Goal: Find specific page/section: Find specific page/section

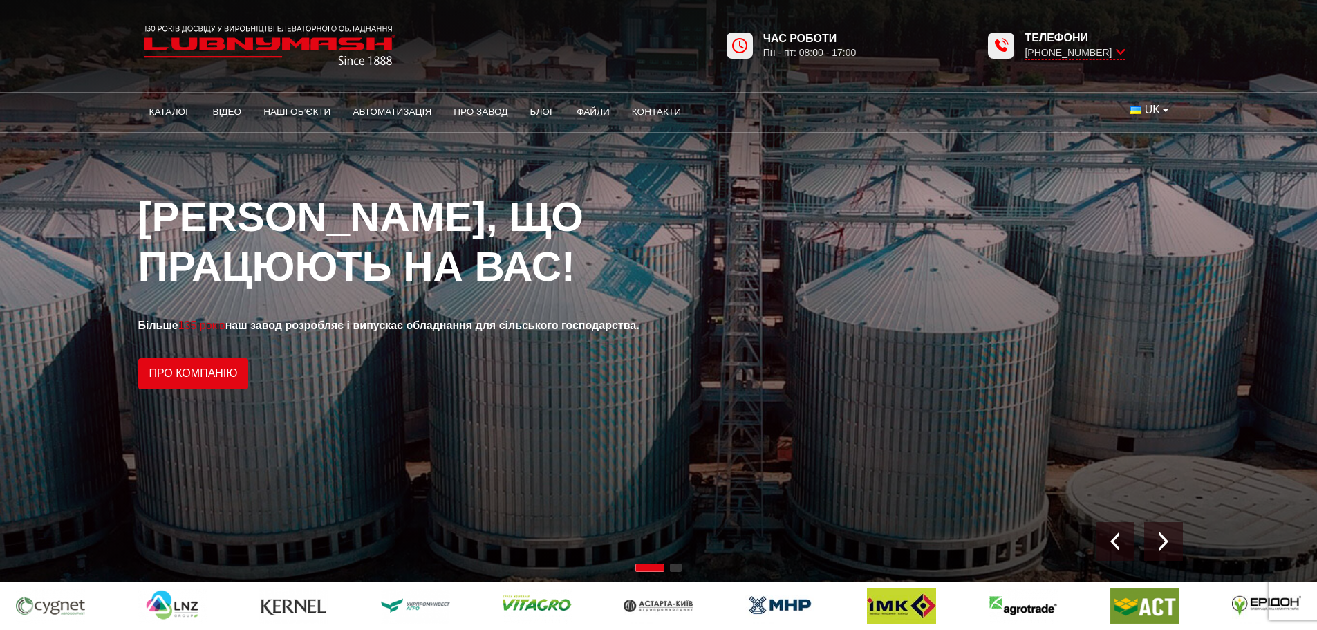
click at [751, 227] on div "1 / 2" at bounding box center [658, 290] width 1317 height 581
click at [666, 98] on link "Контакти" at bounding box center [656, 112] width 71 height 30
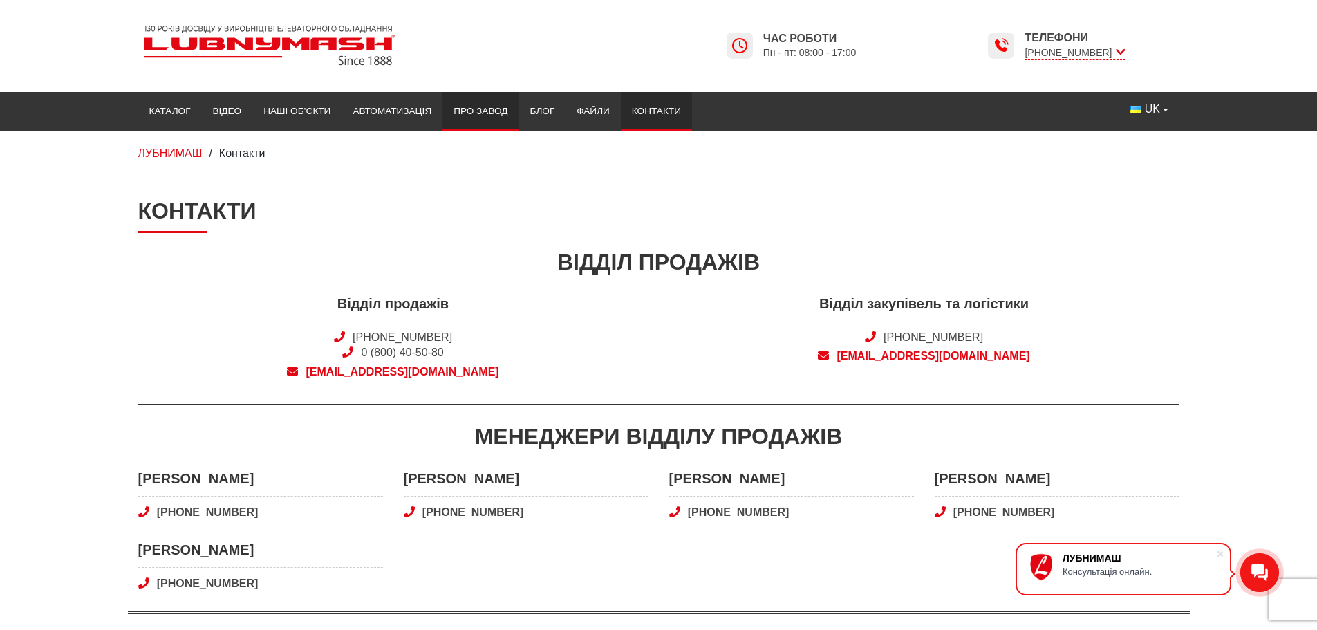
click at [460, 110] on link "Про завод" at bounding box center [480, 111] width 76 height 30
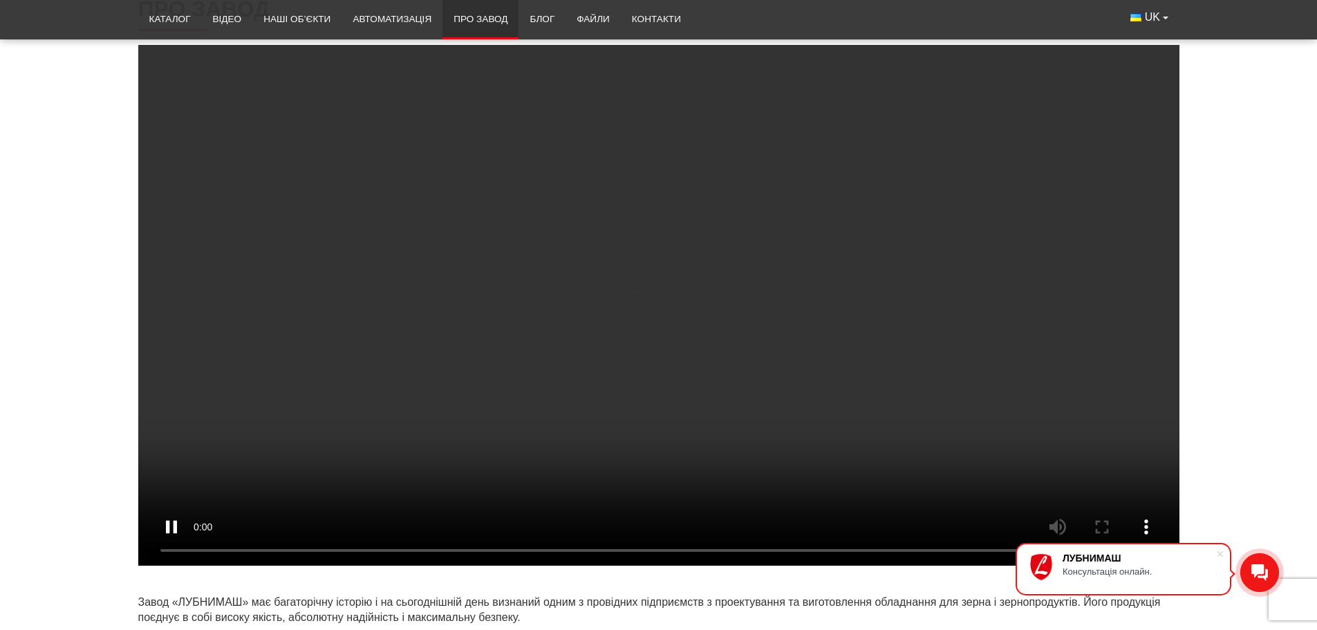
scroll to position [207, 0]
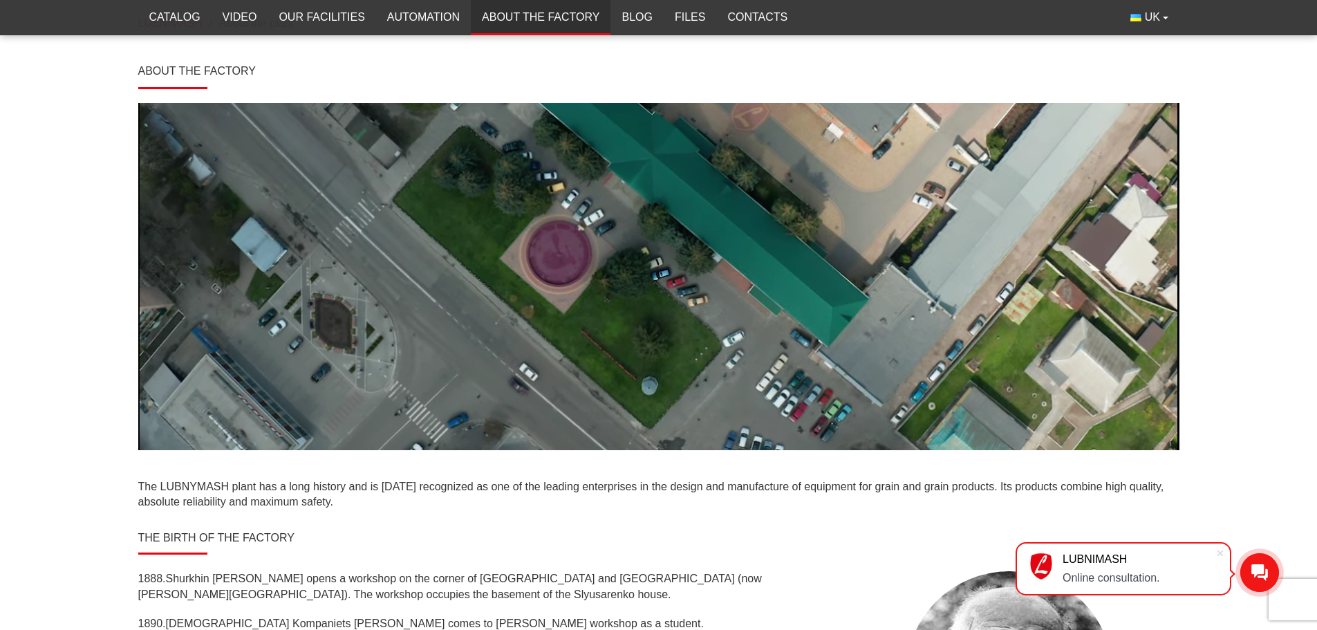
scroll to position [276, 0]
